Goal: Information Seeking & Learning: Learn about a topic

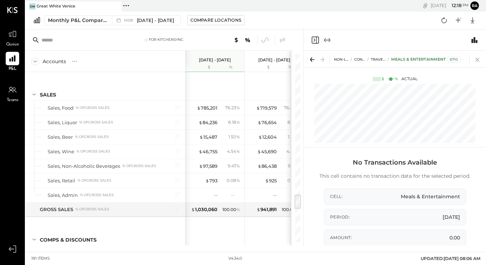
scroll to position [1766, 0]
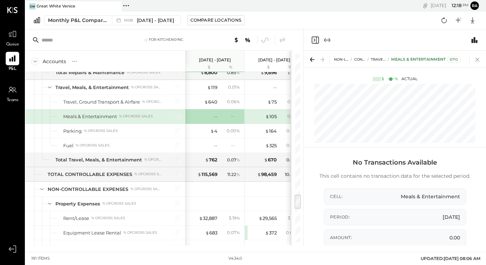
click at [476, 61] on icon at bounding box center [477, 60] width 10 height 10
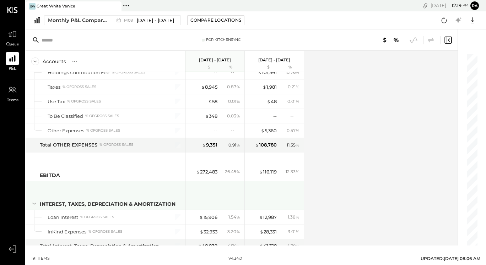
scroll to position [2131, 0]
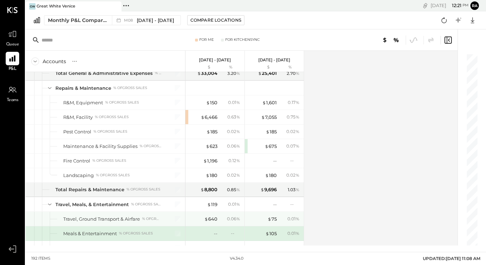
scroll to position [1647, 0]
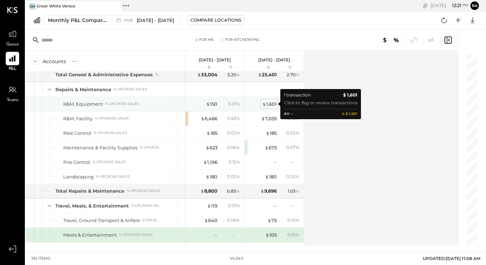
click at [268, 105] on div "$ 1,601" at bounding box center [269, 104] width 15 height 7
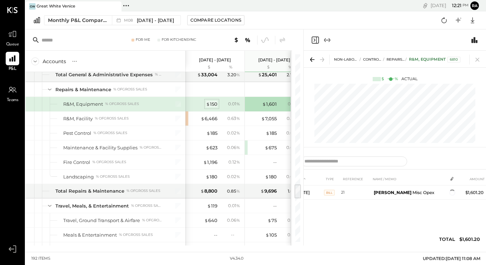
click at [209, 106] on span "$" at bounding box center [208, 104] width 4 height 6
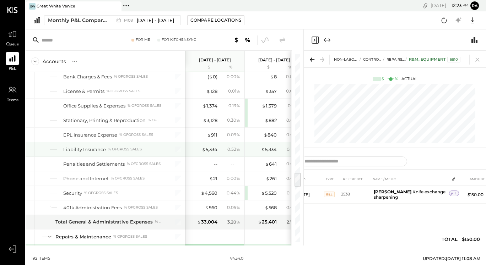
scroll to position [1500, 0]
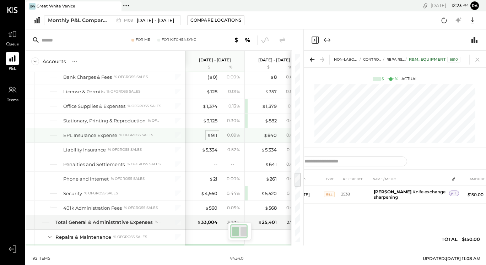
click at [213, 136] on div "$ 911" at bounding box center [212, 135] width 10 height 7
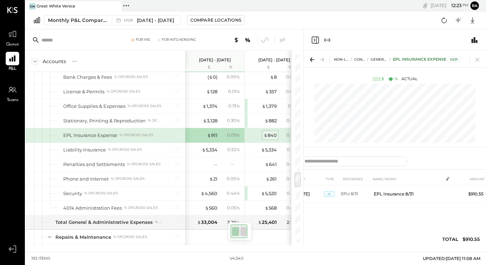
click at [272, 138] on div "$ 840" at bounding box center [269, 135] width 13 height 7
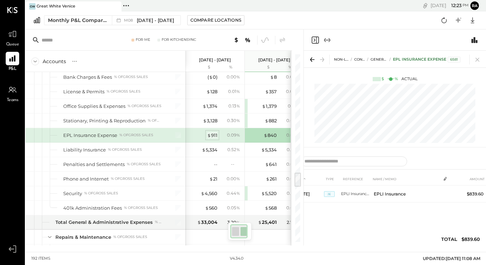
click at [216, 137] on div "$ 911" at bounding box center [212, 135] width 10 height 7
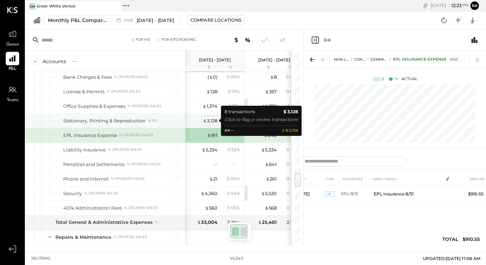
click at [208, 123] on div "$ 3,128" at bounding box center [210, 121] width 15 height 7
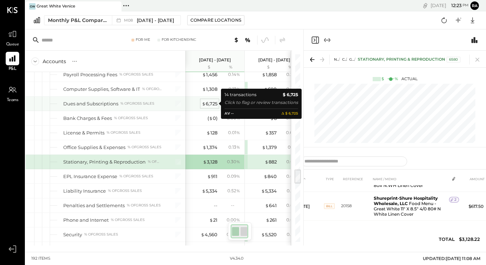
scroll to position [0, 13]
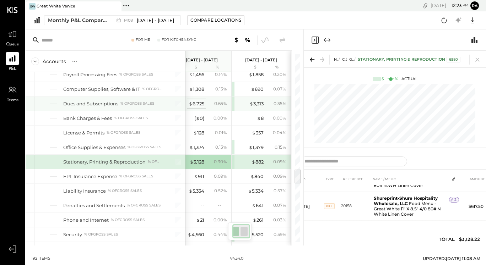
click at [195, 105] on div "$ 6,725" at bounding box center [197, 103] width 16 height 7
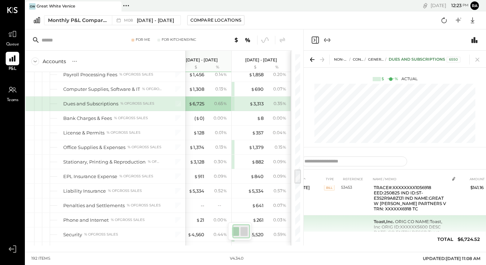
scroll to position [408, 0]
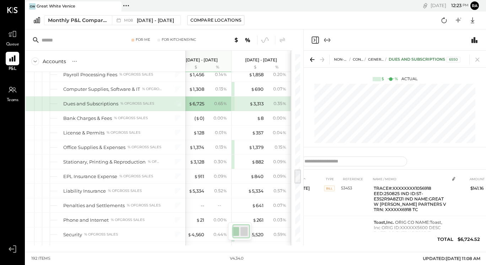
click at [328, 37] on icon "Expand panel (e)" at bounding box center [327, 40] width 9 height 9
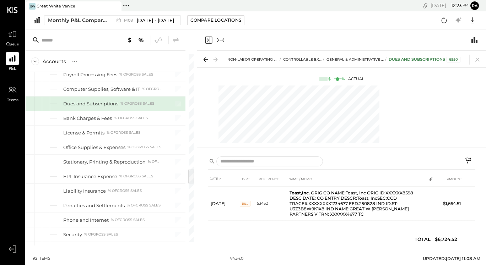
scroll to position [328, 0]
click at [286, 80] on div "$ % Actual" at bounding box center [341, 79] width 289 height 6
click at [126, 103] on div "% of GROSS SALES" at bounding box center [137, 103] width 34 height 5
click at [130, 106] on div "% of GROSS SALES" at bounding box center [137, 103] width 34 height 5
click at [205, 60] on icon at bounding box center [204, 60] width 2 height 4
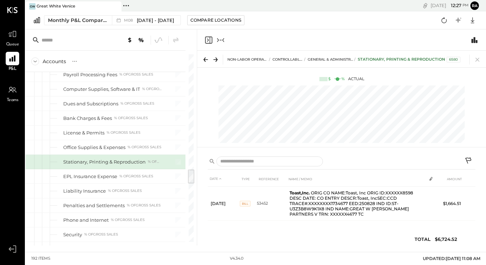
scroll to position [1454, 0]
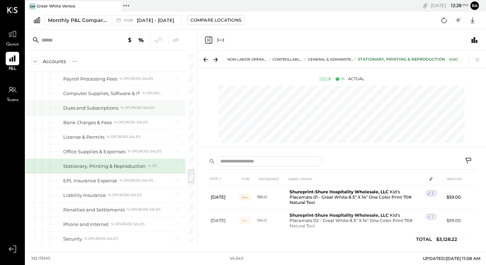
click at [113, 110] on div "Dues and Subscriptions" at bounding box center [90, 108] width 55 height 7
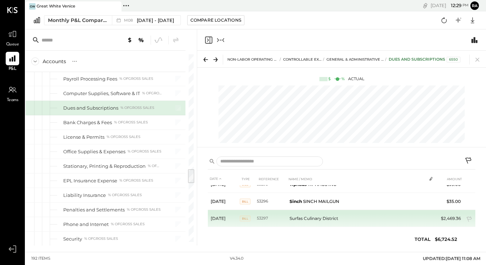
scroll to position [9, 0]
click at [350, 217] on td "Surfas Culinary District" at bounding box center [357, 219] width 140 height 17
click at [468, 219] on icon at bounding box center [469, 220] width 7 height 7
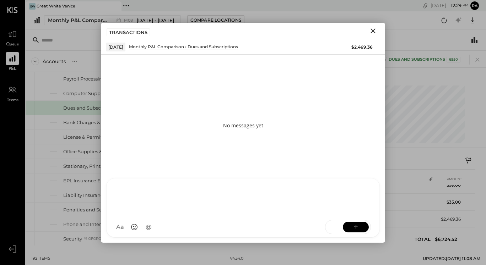
click at [280, 217] on div at bounding box center [243, 198] width 273 height 39
click at [302, 198] on div at bounding box center [243, 197] width 258 height 28
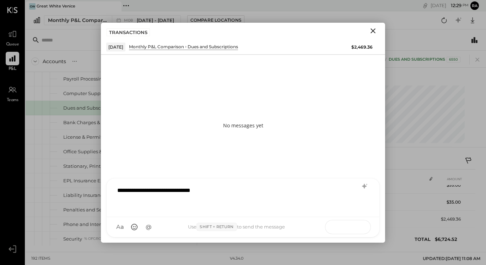
click at [363, 227] on button at bounding box center [356, 227] width 26 height 11
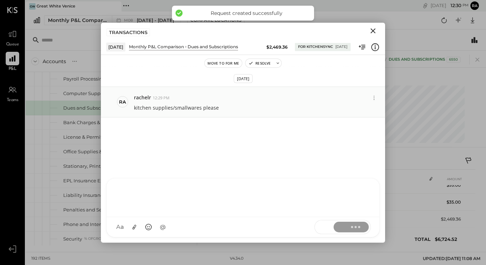
click at [314, 107] on div "kitchen supplies/smallwares please" at bounding box center [256, 107] width 245 height 9
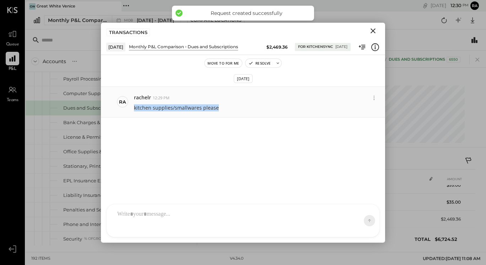
click at [314, 107] on div "kitchen supplies/smallwares please" at bounding box center [256, 107] width 245 height 9
copy p "kitchen supplies/smallwares please"
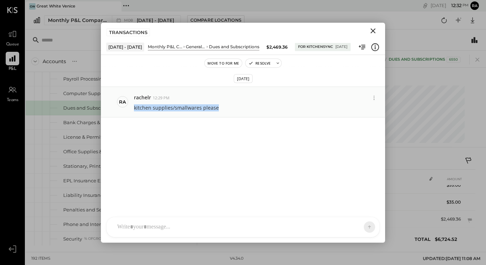
click at [129, 110] on div "ra rachelr 12:29 PM kitchen supplies/smallwares please" at bounding box center [243, 102] width 284 height 31
click at [373, 30] on icon "Close" at bounding box center [372, 30] width 5 height 5
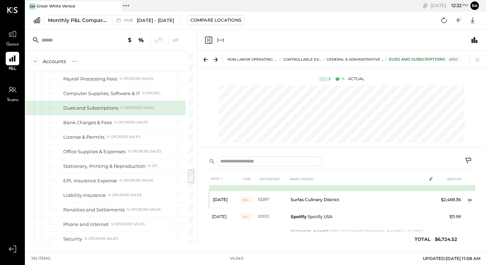
scroll to position [30, 0]
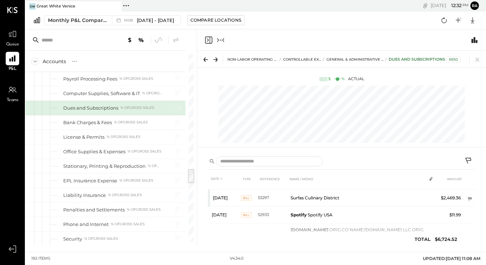
click at [466, 161] on icon at bounding box center [468, 161] width 9 height 9
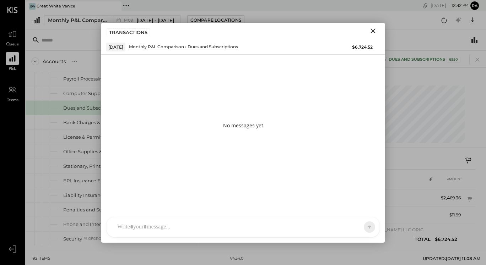
click at [428, 151] on div "NON-LABOR OPERATING EXPENSES CONTROLLABLE EXPENSES General & Administrative Exp…" at bounding box center [341, 101] width 289 height 101
click at [372, 31] on icon "Close" at bounding box center [373, 31] width 9 height 9
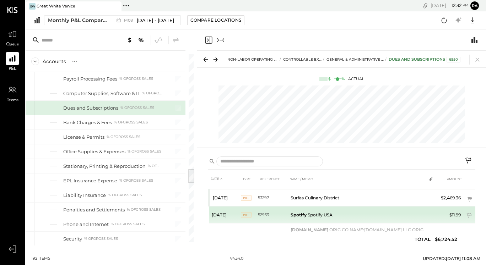
click at [419, 217] on td "Spotify Spotify USA" at bounding box center [357, 215] width 138 height 17
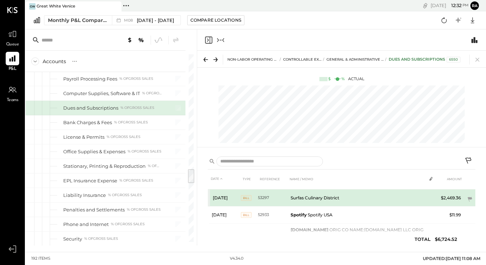
click at [432, 198] on td at bounding box center [431, 196] width 10 height 13
click at [247, 198] on span "BILL" at bounding box center [246, 198] width 11 height 6
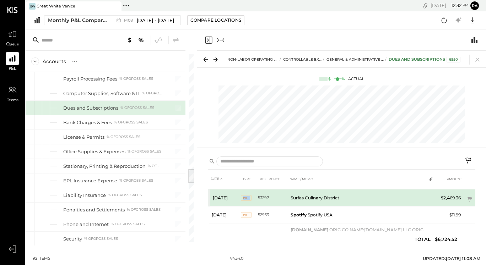
click at [247, 198] on span "BILL" at bounding box center [246, 198] width 11 height 6
click at [211, 195] on td "Aug 1, 25" at bounding box center [225, 198] width 32 height 17
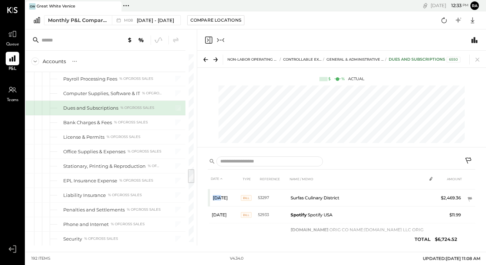
click at [222, 38] on icon "Collapse panel (e)" at bounding box center [220, 40] width 9 height 9
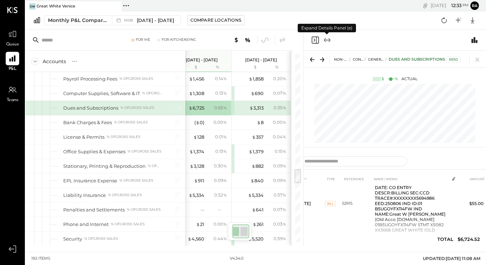
scroll to position [98, 0]
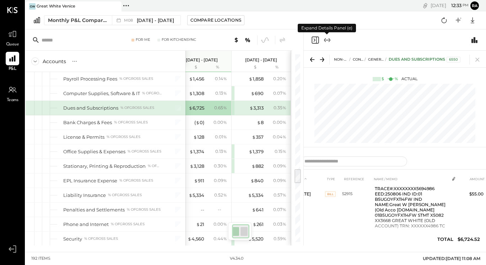
click at [326, 39] on icon "Expand panel (e)" at bounding box center [327, 40] width 9 height 9
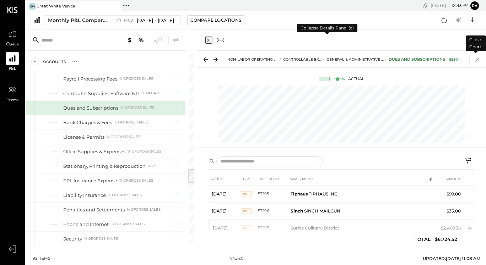
click at [477, 61] on icon at bounding box center [477, 60] width 10 height 10
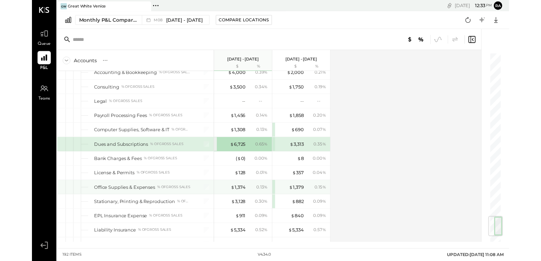
scroll to position [1378, 0]
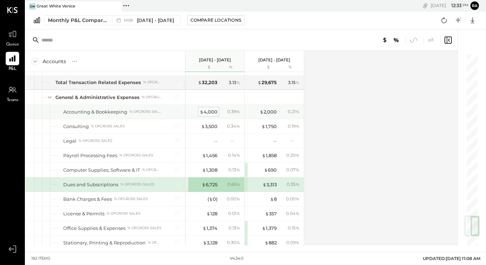
click at [211, 113] on div "$ 4,000" at bounding box center [209, 112] width 18 height 7
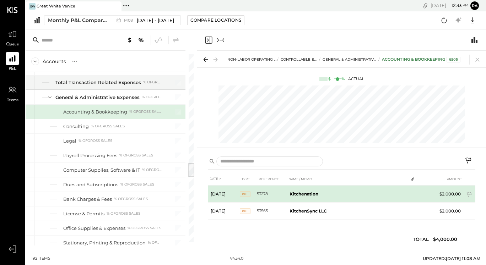
click at [300, 196] on b "Kitchenation" at bounding box center [303, 193] width 29 height 5
click at [471, 194] on icon at bounding box center [469, 195] width 7 height 7
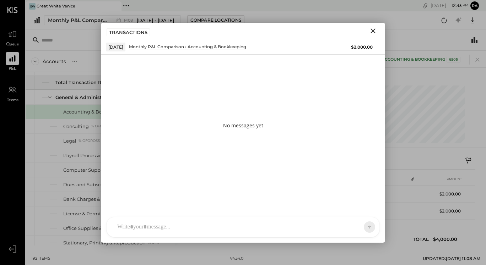
click at [289, 231] on div at bounding box center [243, 227] width 273 height 20
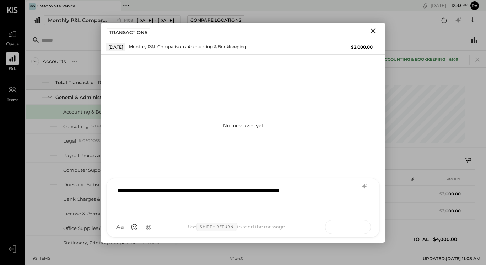
click at [357, 227] on icon at bounding box center [355, 226] width 7 height 7
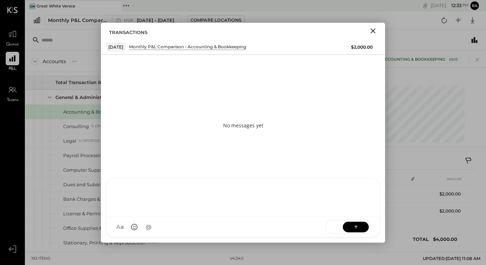
click at [373, 32] on icon "Close" at bounding box center [373, 31] width 9 height 9
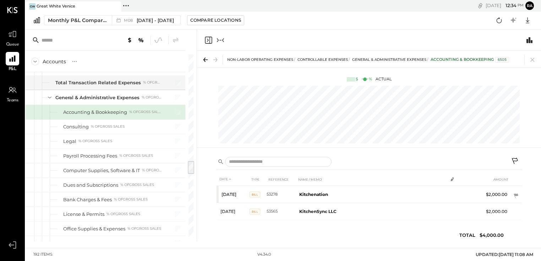
click at [223, 36] on icon "Collapse panel (e)" at bounding box center [220, 40] width 9 height 9
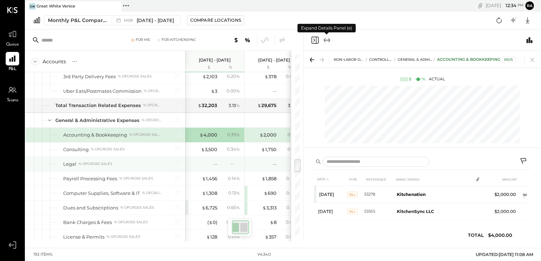
scroll to position [1355, 0]
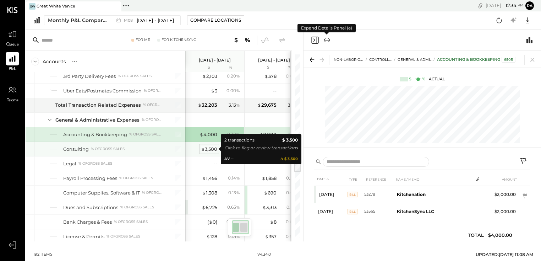
click at [209, 146] on div "$ 3,500" at bounding box center [209, 149] width 16 height 7
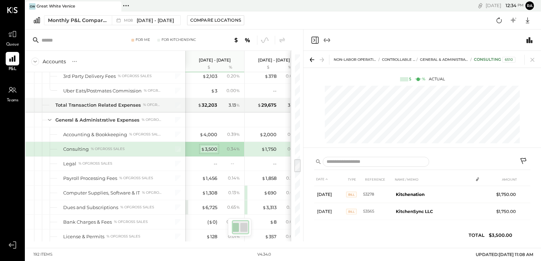
click at [211, 146] on div "$ 3,500" at bounding box center [209, 149] width 16 height 7
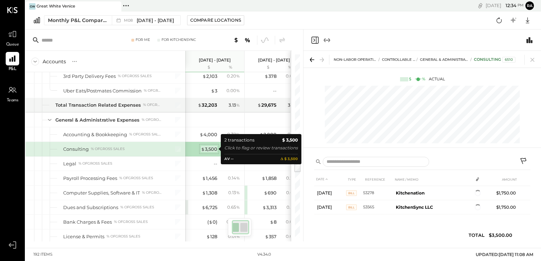
click at [211, 146] on div "$ 3,500" at bounding box center [209, 149] width 16 height 7
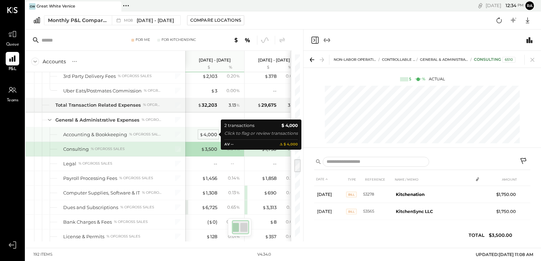
click at [212, 135] on div "$ 4,000" at bounding box center [209, 134] width 18 height 7
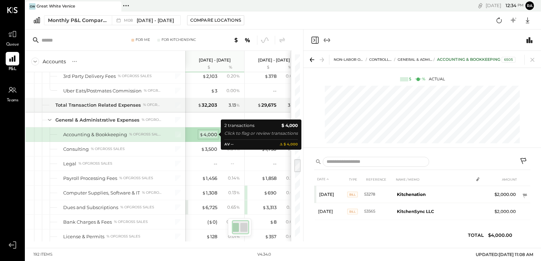
click at [212, 135] on div "$ 4,000" at bounding box center [209, 134] width 18 height 7
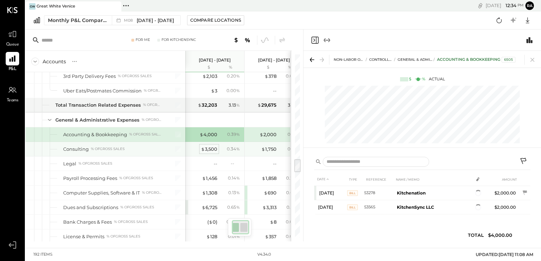
click at [211, 146] on div "$ 3,500" at bounding box center [209, 149] width 16 height 7
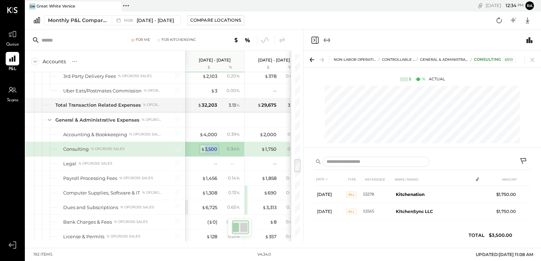
click at [211, 146] on div "$ 3,500" at bounding box center [209, 149] width 16 height 7
click at [211, 138] on div "$ 4,000 0.39 %" at bounding box center [215, 134] width 53 height 14
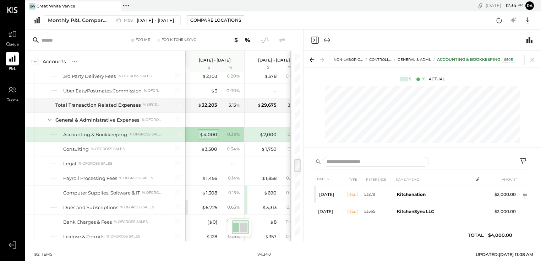
click at [207, 134] on div "$ 4,000" at bounding box center [209, 134] width 18 height 7
click at [266, 133] on div "$ 2,000" at bounding box center [268, 134] width 17 height 7
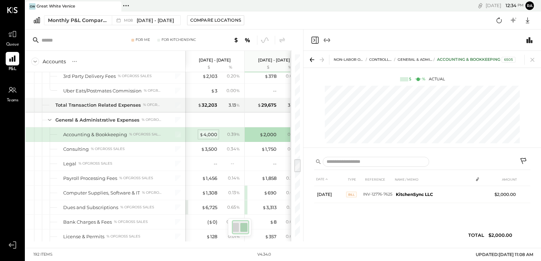
click at [209, 134] on div "$ 4,000" at bounding box center [209, 134] width 18 height 7
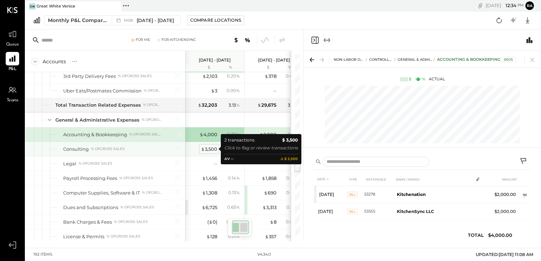
click at [206, 149] on div "$ 3,500" at bounding box center [209, 149] width 16 height 7
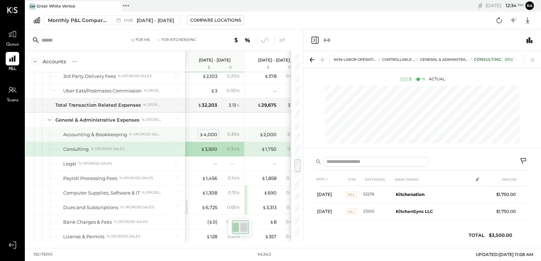
click at [208, 133] on div "$ 4,000" at bounding box center [209, 134] width 18 height 7
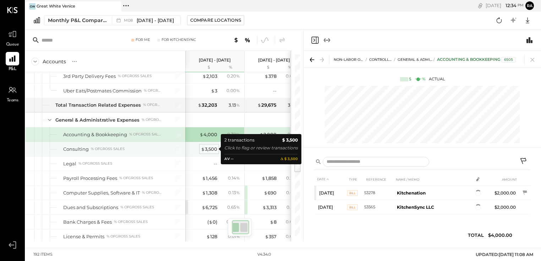
click at [212, 149] on div "$ 3,500" at bounding box center [209, 149] width 16 height 7
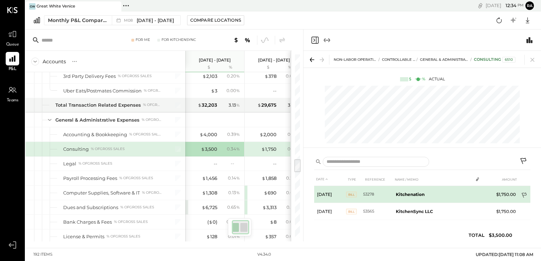
click at [485, 194] on icon at bounding box center [524, 195] width 7 height 7
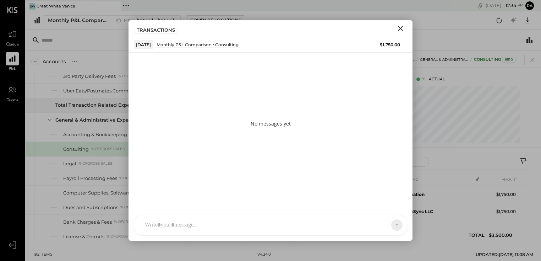
click at [360, 191] on div "No messages yet" at bounding box center [271, 123] width 284 height 142
click at [352, 209] on div at bounding box center [270, 194] width 258 height 28
click at [387, 226] on icon at bounding box center [383, 224] width 7 height 7
click at [402, 29] on icon "Close" at bounding box center [400, 28] width 5 height 5
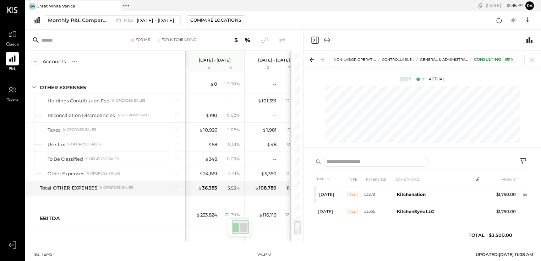
scroll to position [2083, 0]
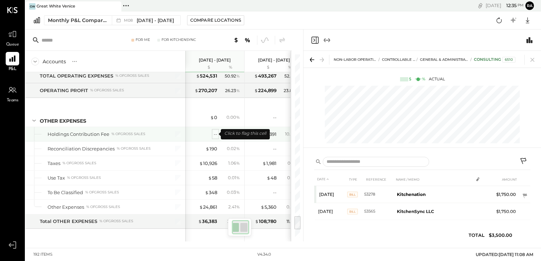
click at [216, 134] on div "--" at bounding box center [216, 134] width 4 height 7
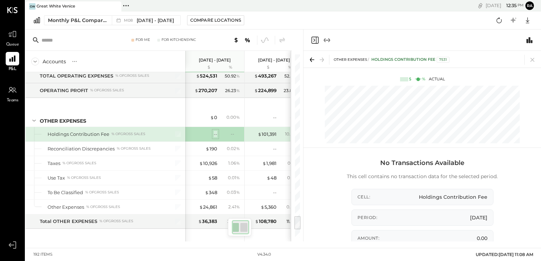
click at [216, 135] on div "--" at bounding box center [216, 134] width 4 height 7
click at [215, 132] on div "--" at bounding box center [216, 134] width 4 height 7
click at [328, 40] on icon "Expand panel (e)" at bounding box center [327, 40] width 4 height 0
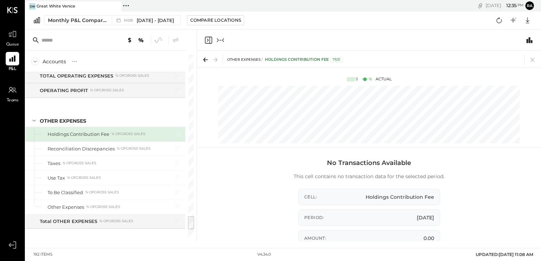
click at [205, 58] on icon at bounding box center [204, 60] width 2 height 4
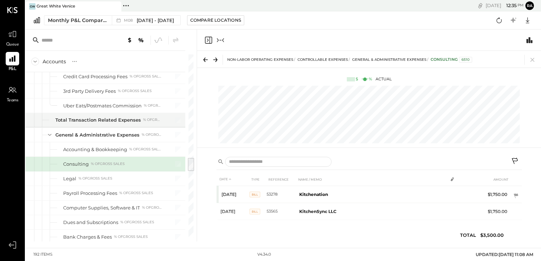
click at [218, 40] on icon "Collapse panel (e)" at bounding box center [218, 40] width 2 height 4
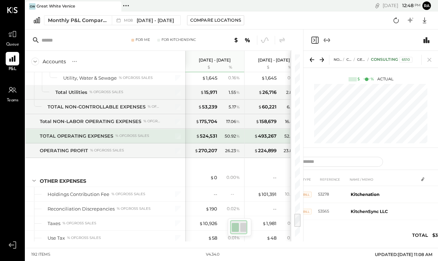
scroll to position [2204, 0]
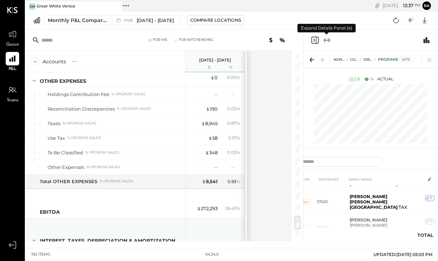
scroll to position [2081, 0]
